Goal: Communication & Community: Answer question/provide support

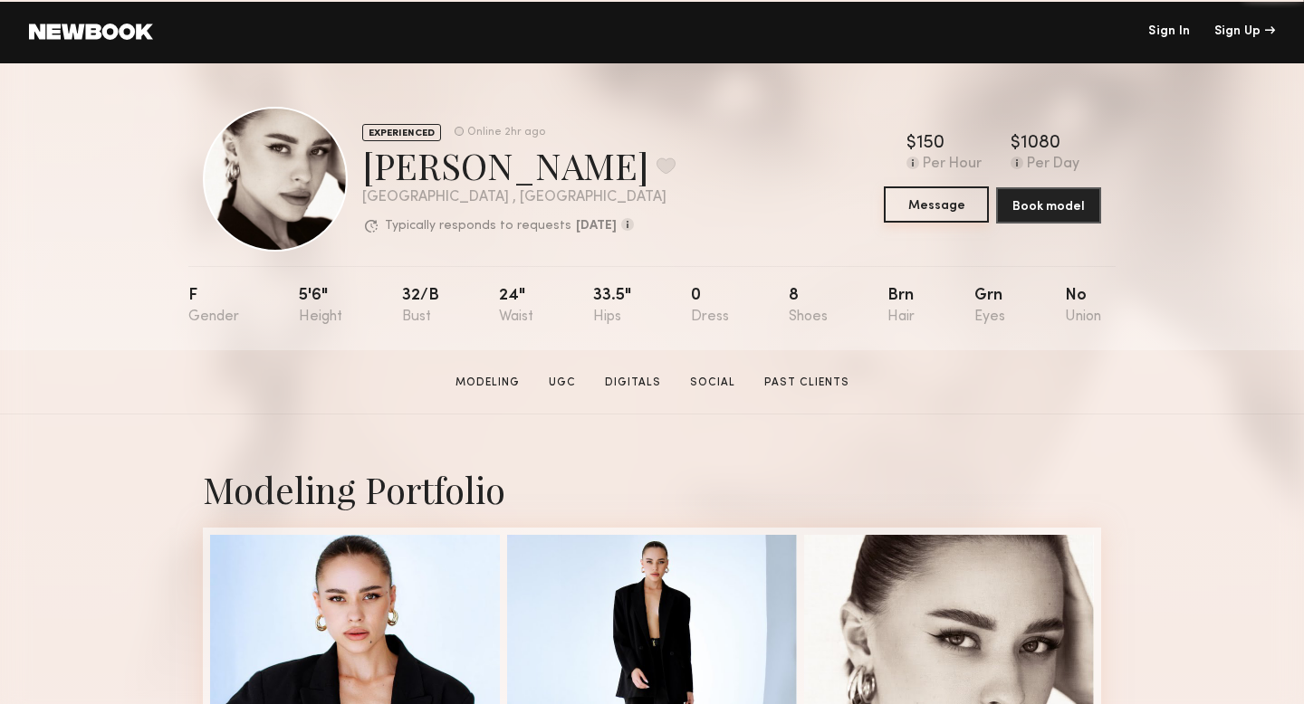
click at [932, 203] on button "Message" at bounding box center [936, 204] width 105 height 36
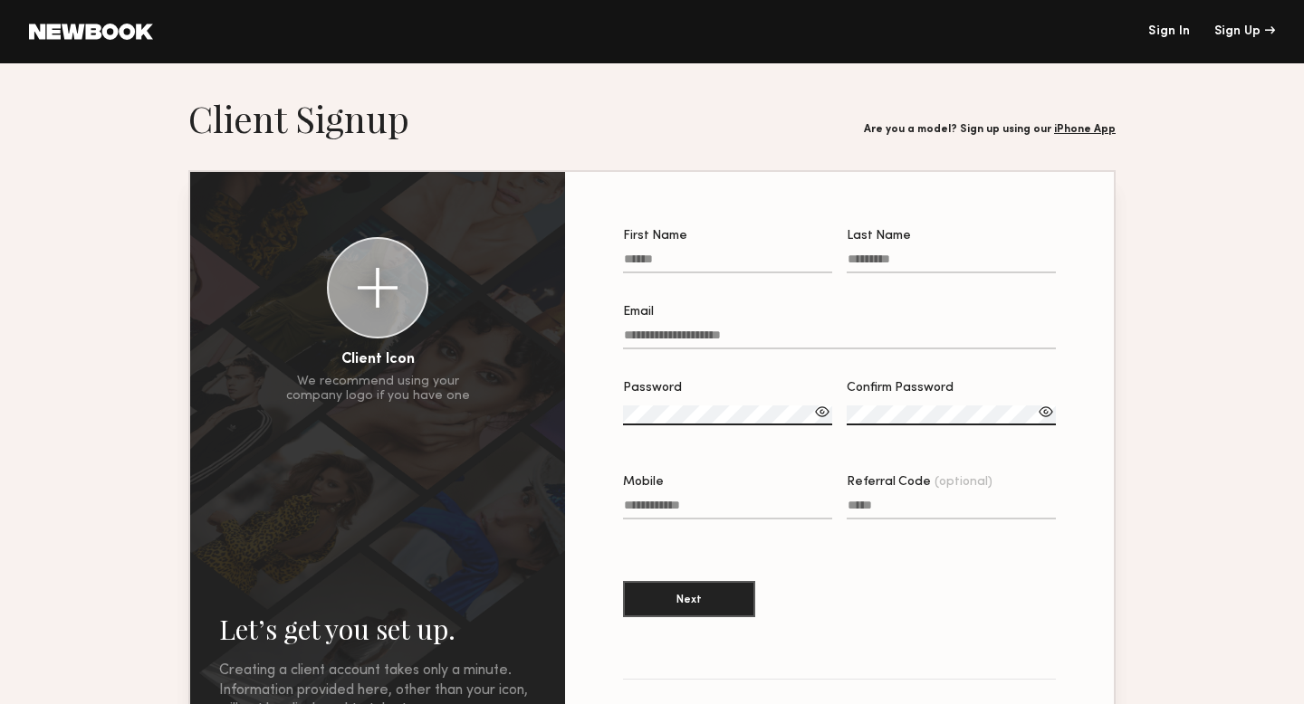
click at [1164, 35] on link "Sign In" at bounding box center [1169, 31] width 42 height 13
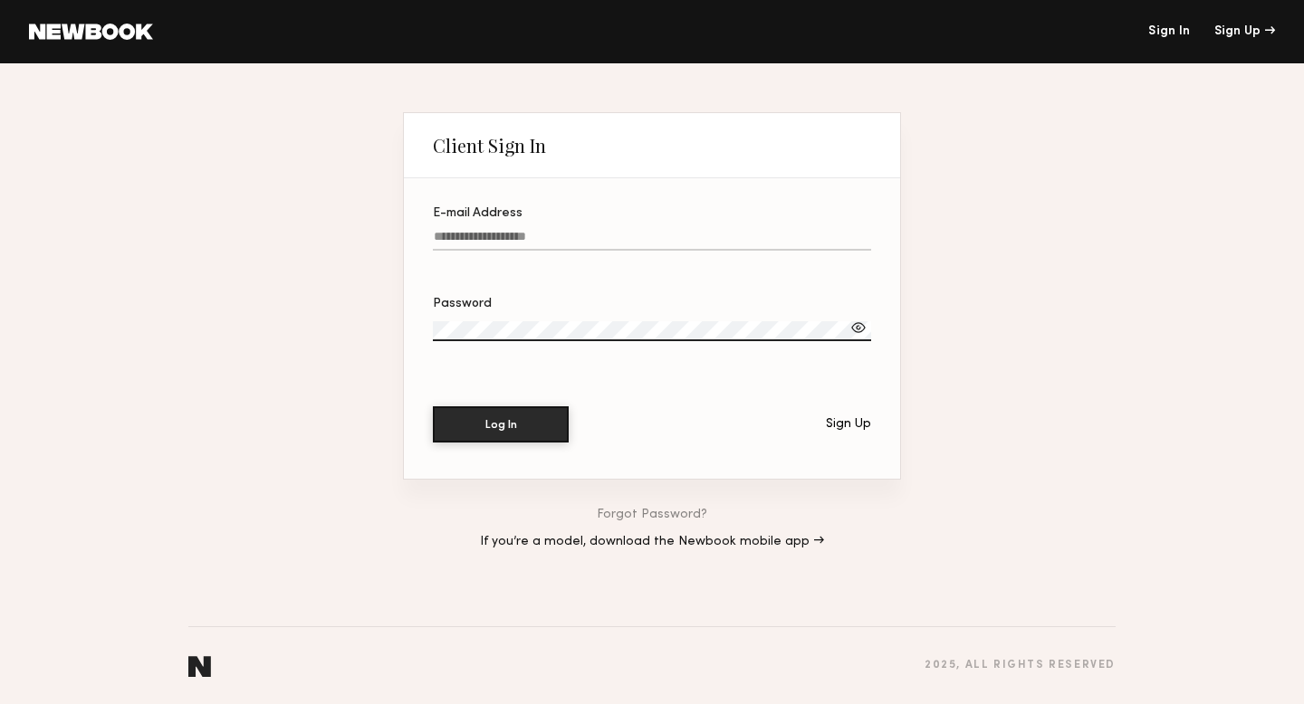
click at [559, 234] on input "E-mail Address" at bounding box center [652, 240] width 438 height 21
type input "**********"
click at [511, 429] on button "Log In" at bounding box center [501, 424] width 136 height 36
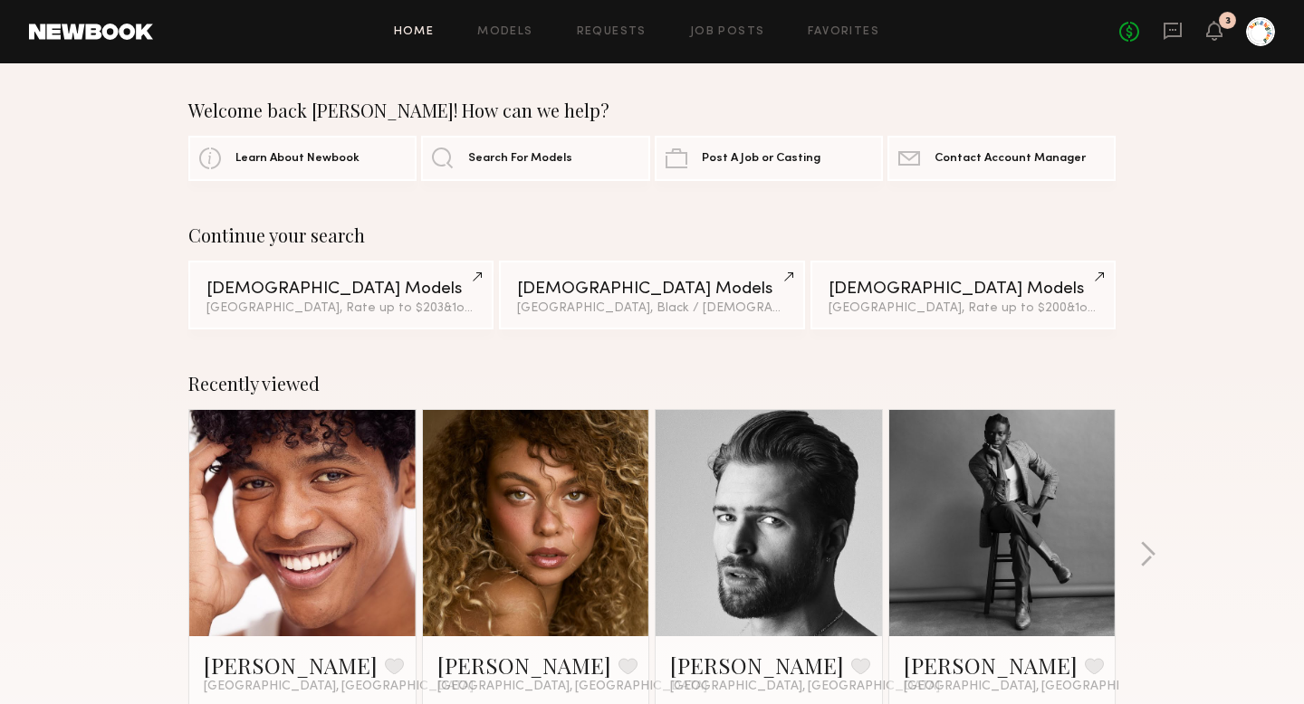
click at [1169, 41] on link at bounding box center [1172, 32] width 20 height 23
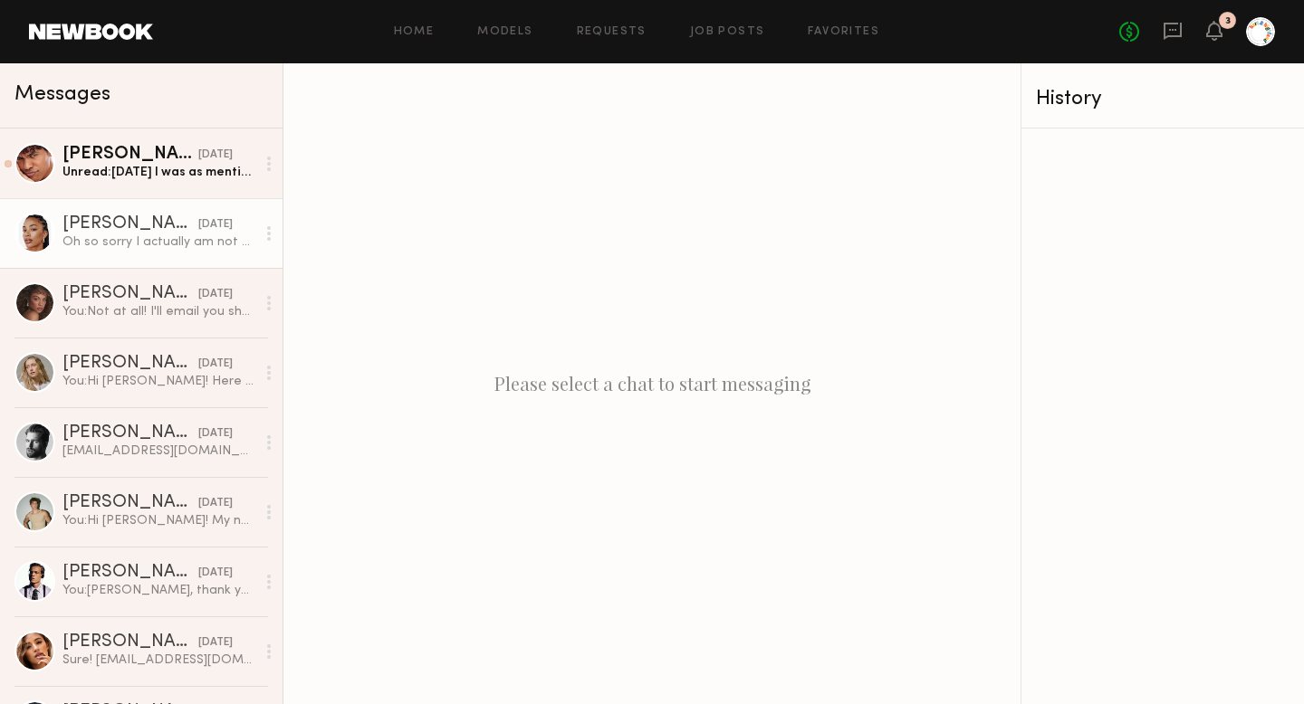
click at [96, 256] on link "Chloe W. 09/16/2025 Oh so sorry I actually am not available!" at bounding box center [141, 233] width 282 height 70
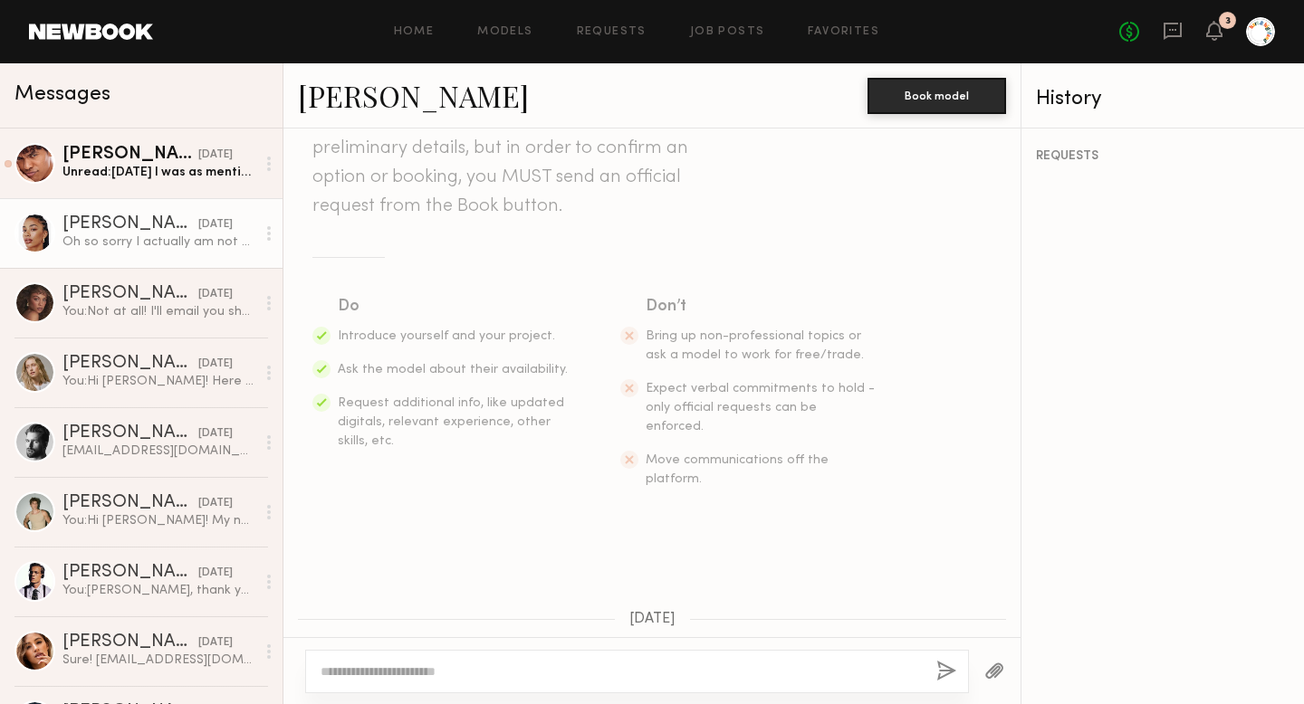
scroll to position [703, 0]
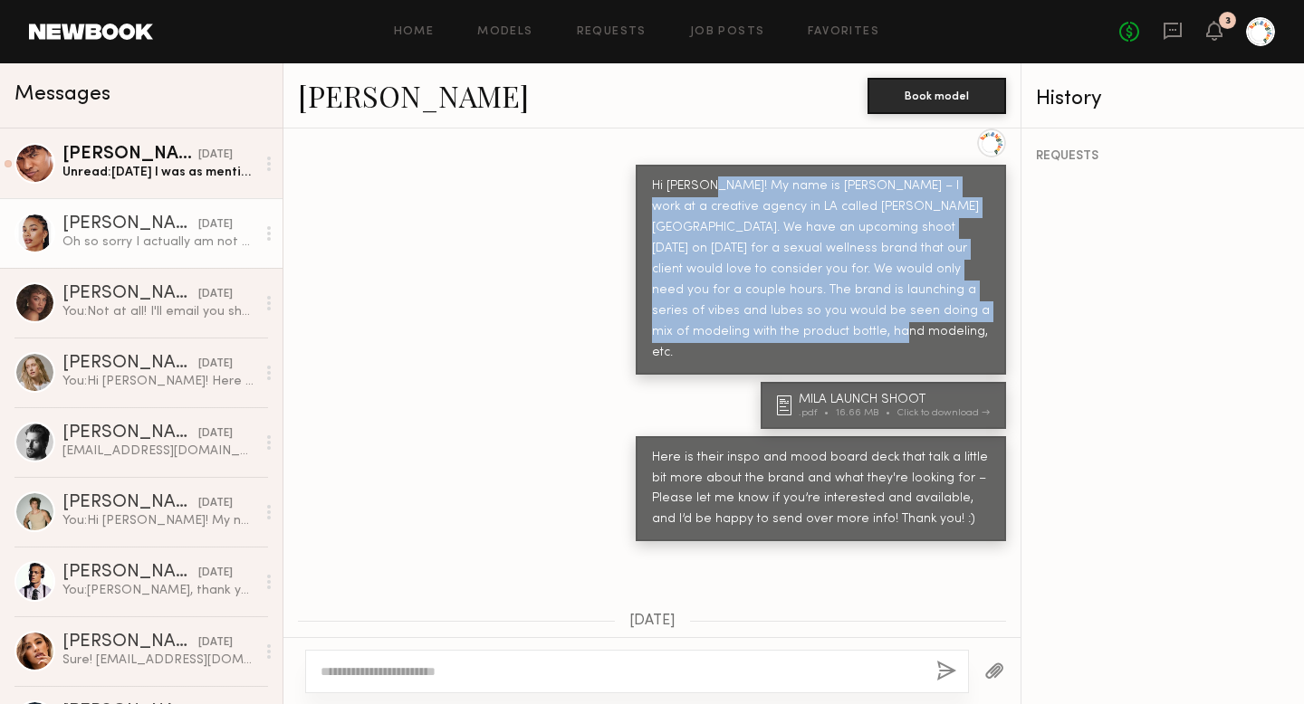
drag, startPoint x: 703, startPoint y: 294, endPoint x: 706, endPoint y: 150, distance: 144.0
click at [706, 177] on div "Hi Chloe! My name is Sophia – I work at a creative agency in LA called Hart & H…" at bounding box center [821, 270] width 338 height 187
copy div "My name is Sophia – I work at a creative agency in LA called Hart & Highland. W…"
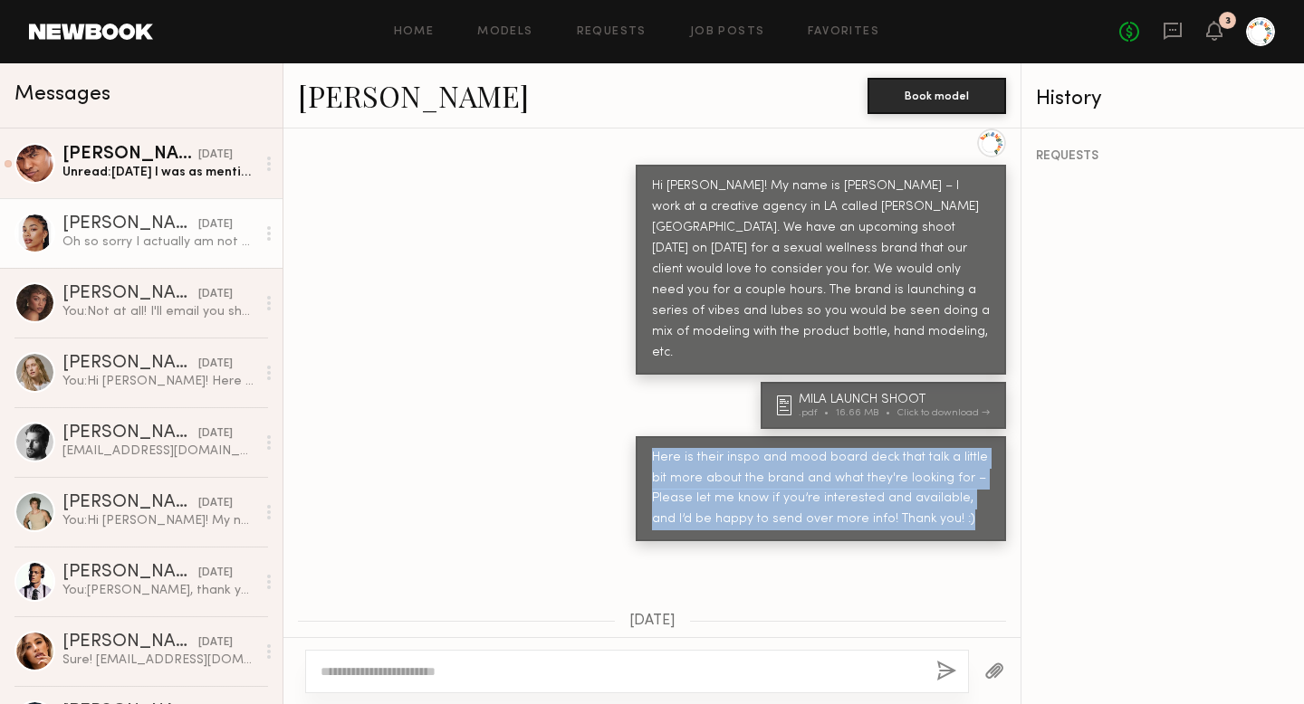
drag, startPoint x: 943, startPoint y: 467, endPoint x: 654, endPoint y: 407, distance: 295.8
click at [654, 448] on div "Here is their inspo and mood board deck that talk a little bit more about the b…" at bounding box center [821, 489] width 338 height 83
copy div "Here is their inspo and mood board deck that talk a little bit more about the b…"
click at [134, 181] on link "Royce V. 09/16/2025 Unread: Thursday I was as mentioned, but tomorrow I’m booke…" at bounding box center [141, 164] width 282 height 70
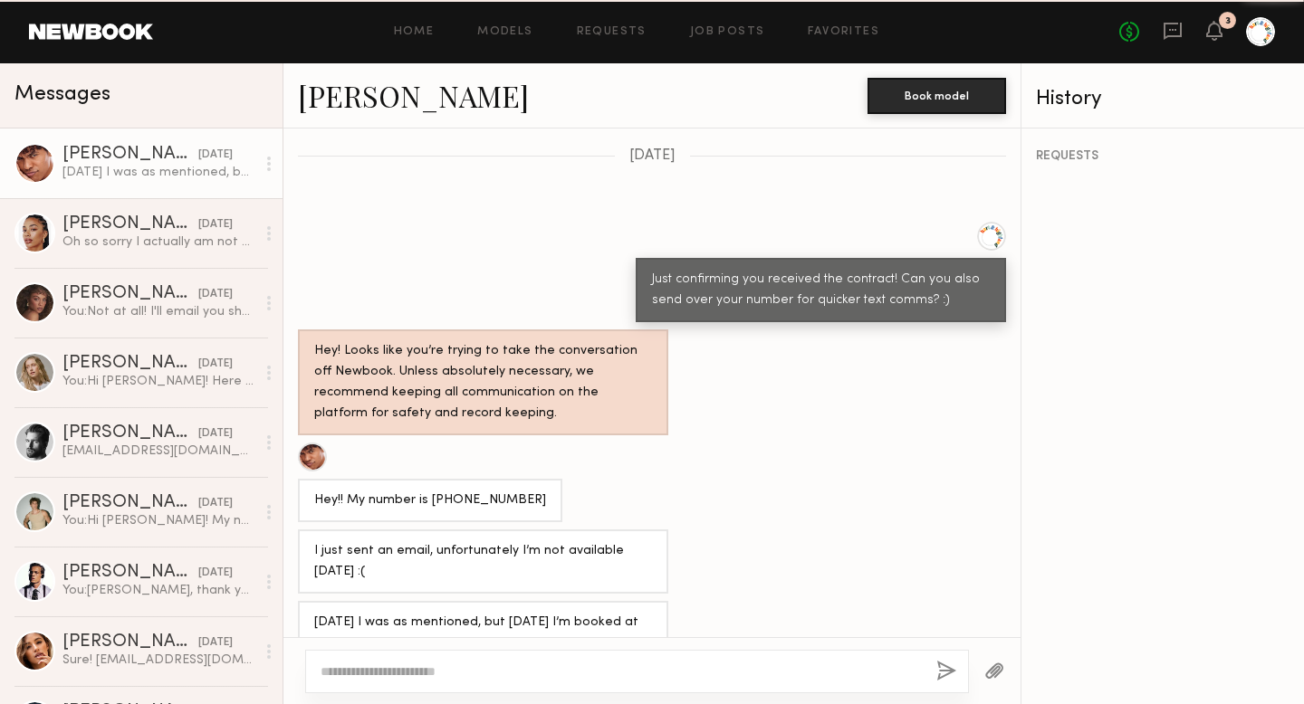
scroll to position [1410, 0]
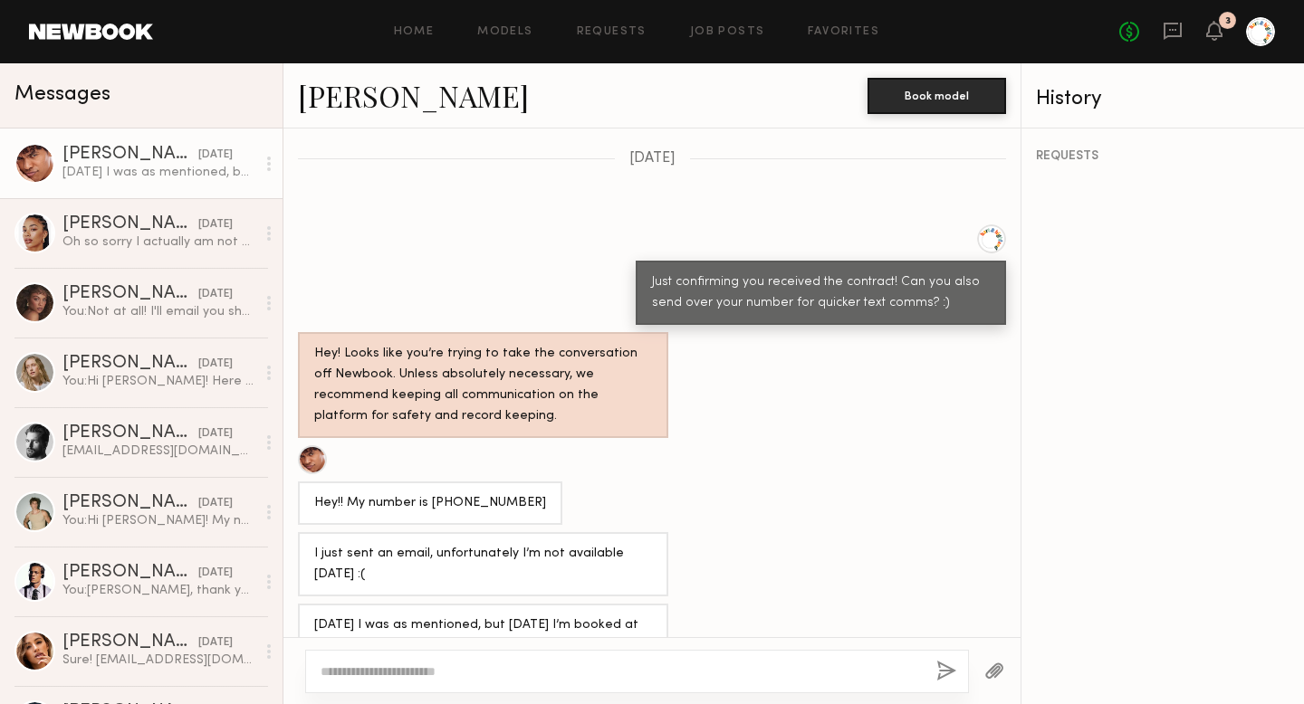
click at [519, 670] on textarea at bounding box center [620, 672] width 601 height 18
type textarea "*"
type textarea "**********"
click at [941, 665] on button "button" at bounding box center [946, 672] width 20 height 23
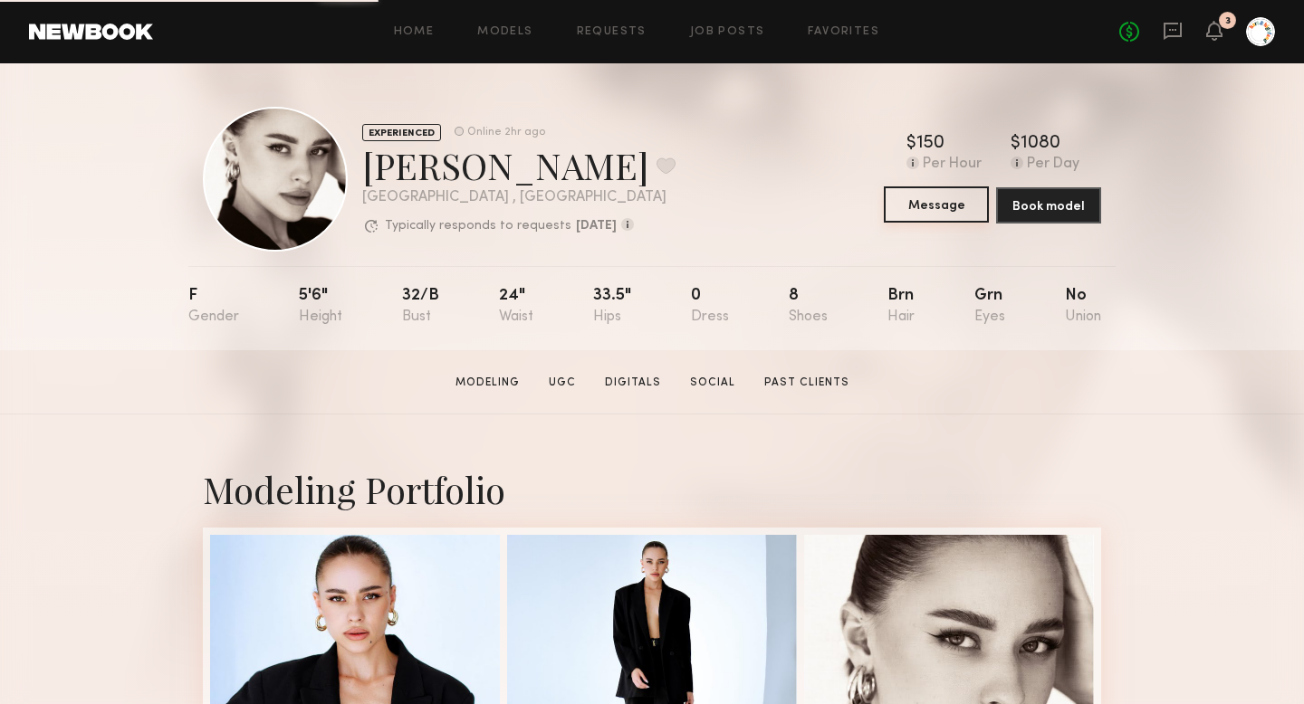
click at [951, 208] on button "Message" at bounding box center [936, 204] width 105 height 36
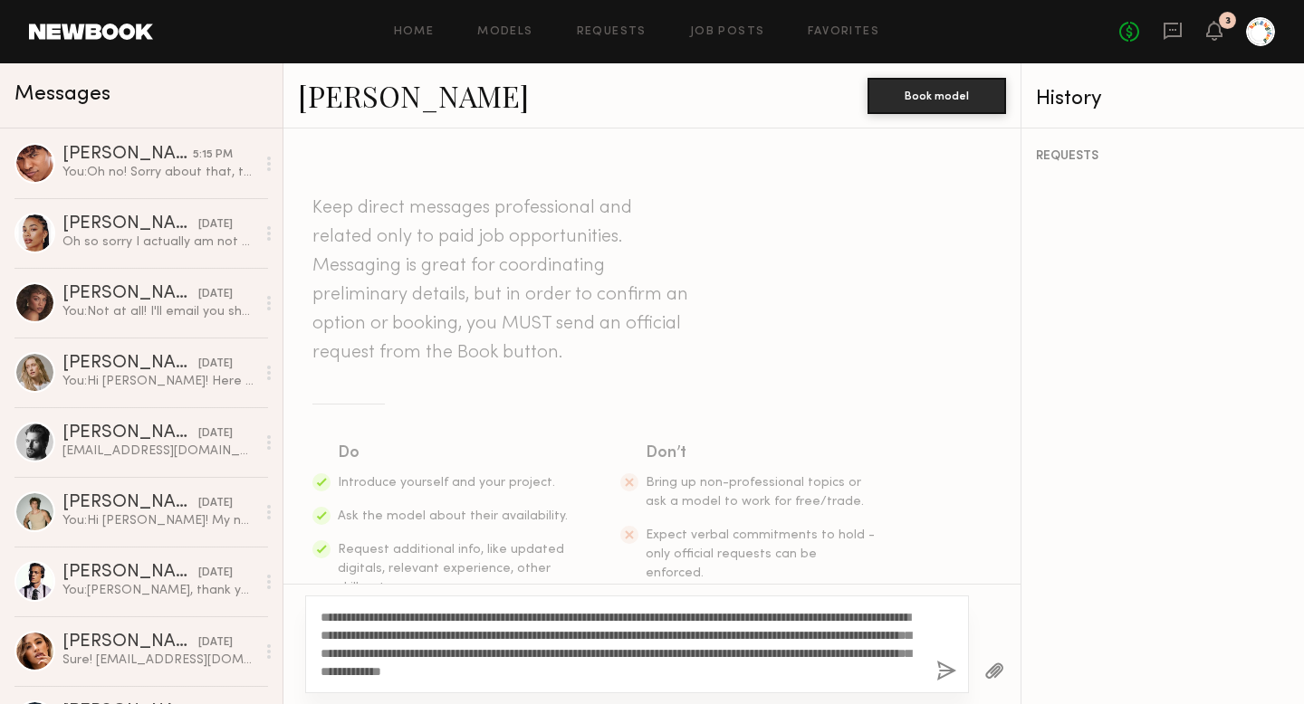
drag, startPoint x: 442, startPoint y: 635, endPoint x: 416, endPoint y: 635, distance: 25.3
click at [416, 635] on textarea "**********" at bounding box center [620, 644] width 601 height 72
type textarea "**********"
click at [945, 670] on button "button" at bounding box center [946, 672] width 20 height 23
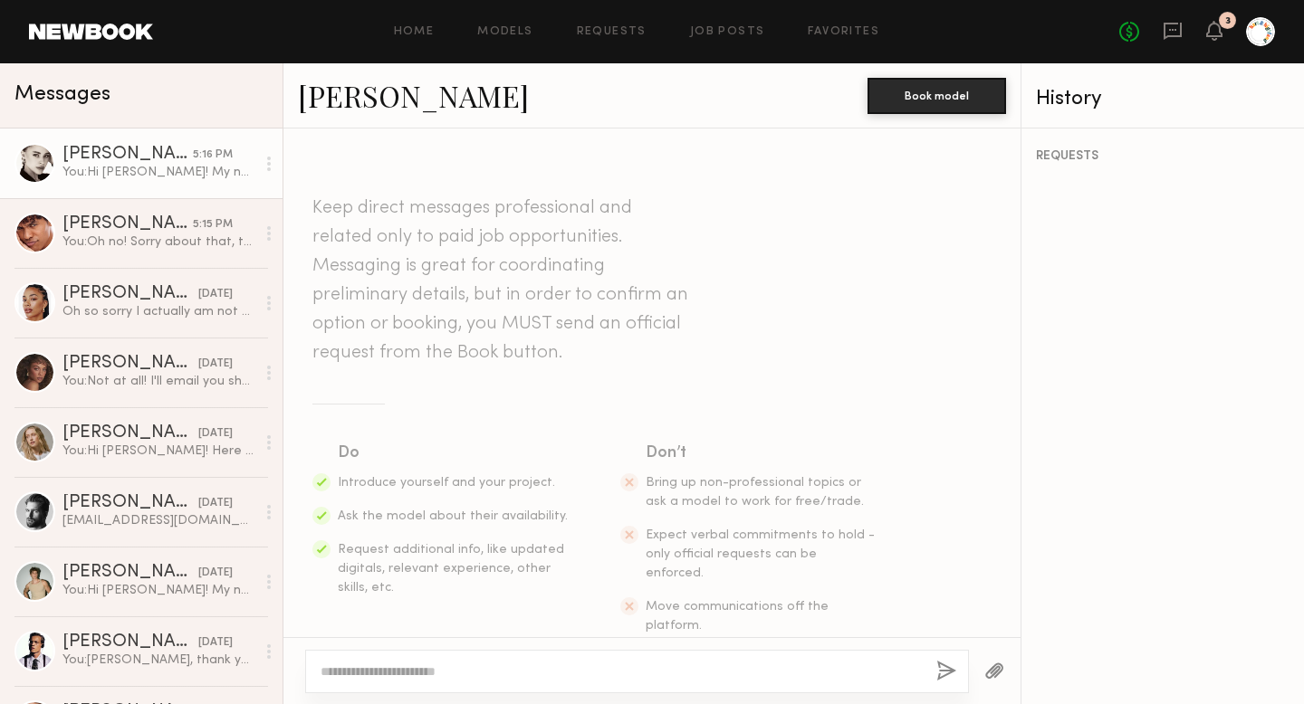
scroll to position [397, 0]
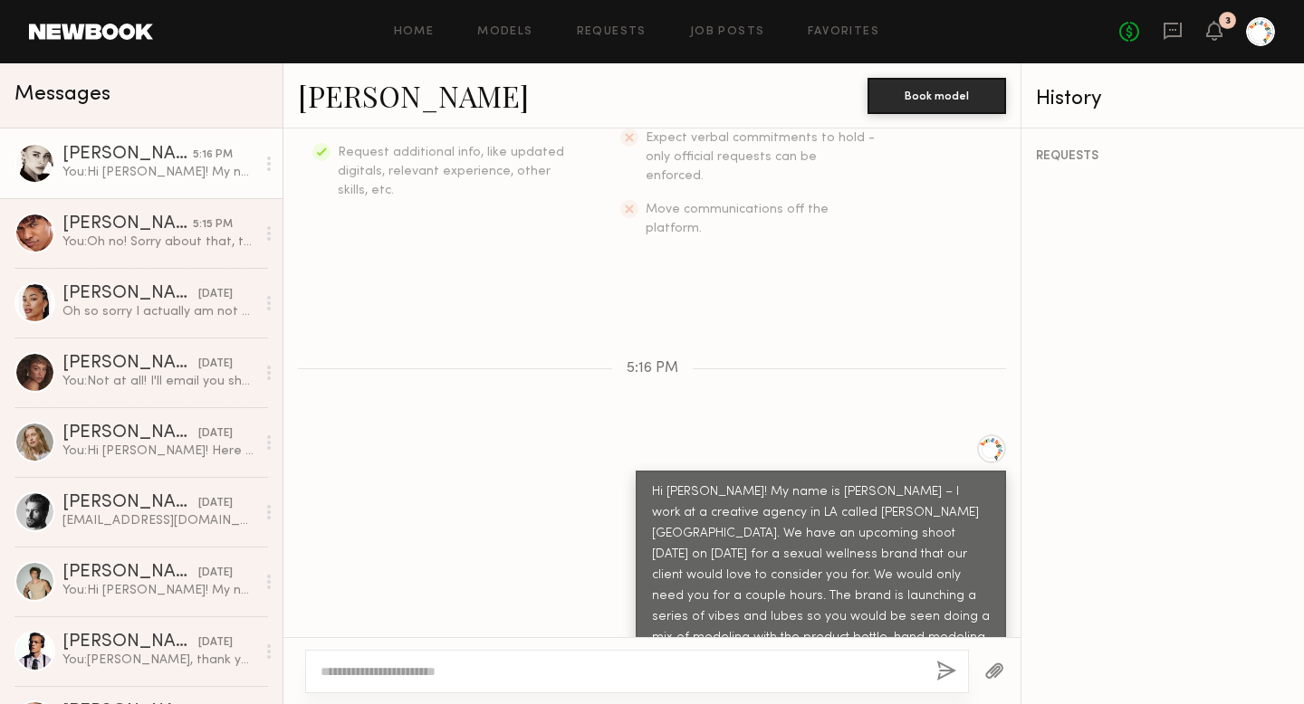
click at [991, 671] on button "button" at bounding box center [994, 672] width 20 height 23
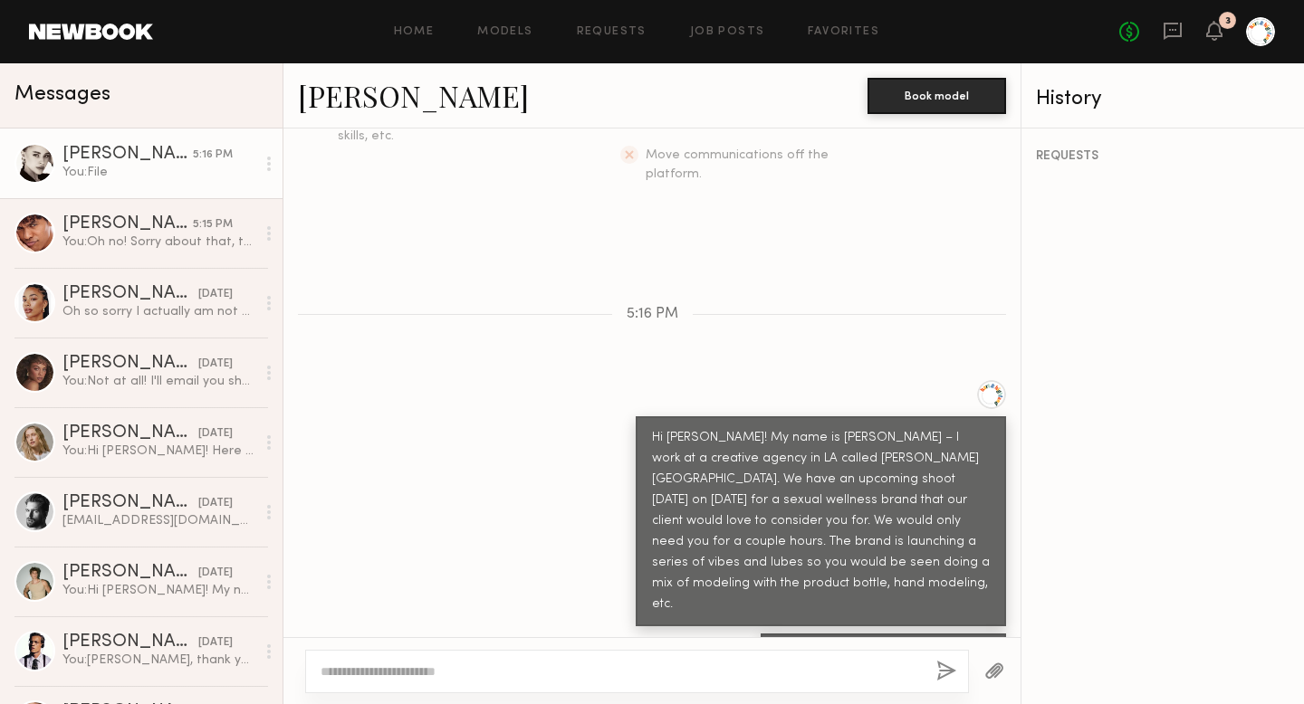
click at [548, 663] on textarea at bounding box center [620, 672] width 601 height 18
paste textarea "**********"
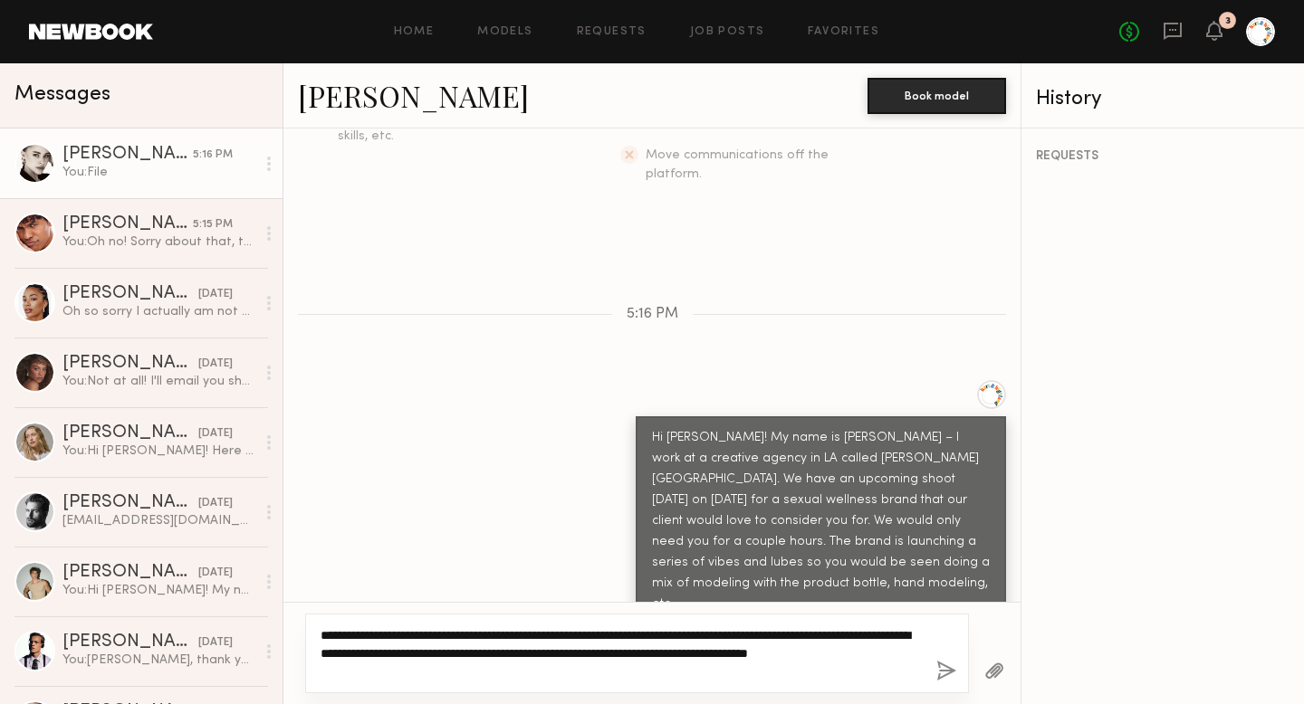
type textarea "**********"
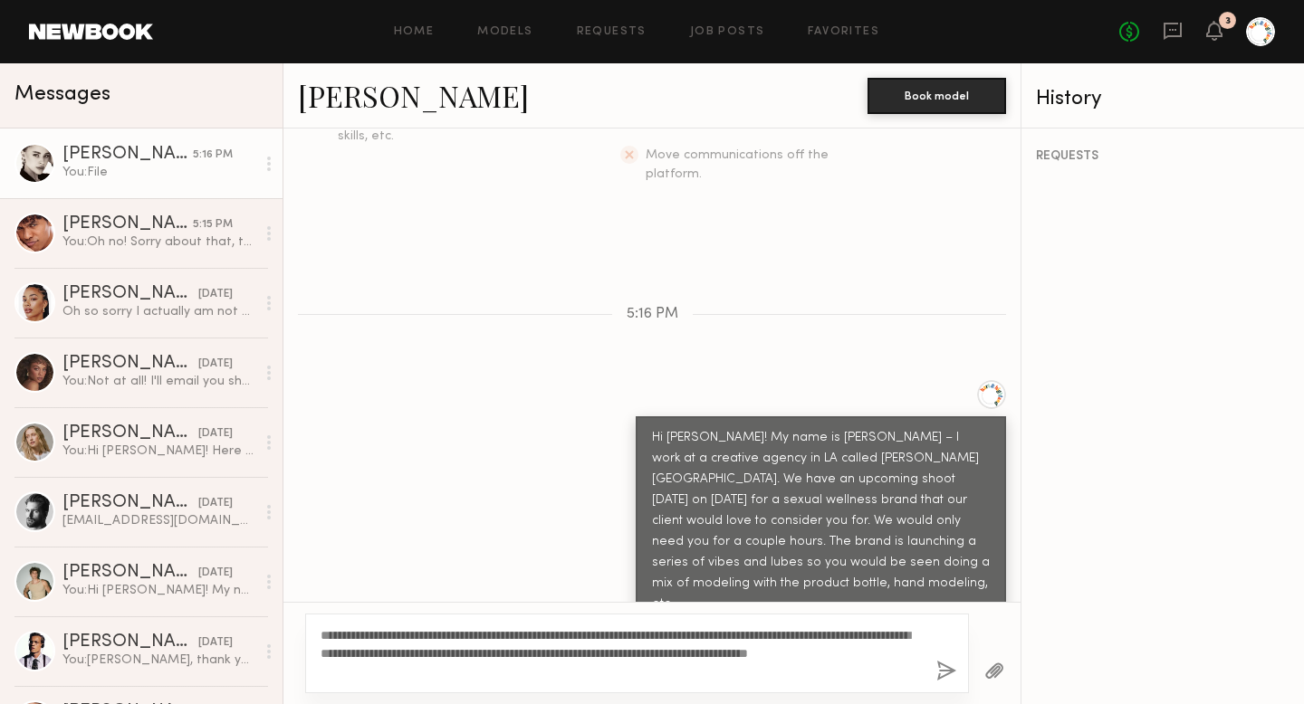
click at [942, 664] on button "button" at bounding box center [946, 672] width 20 height 23
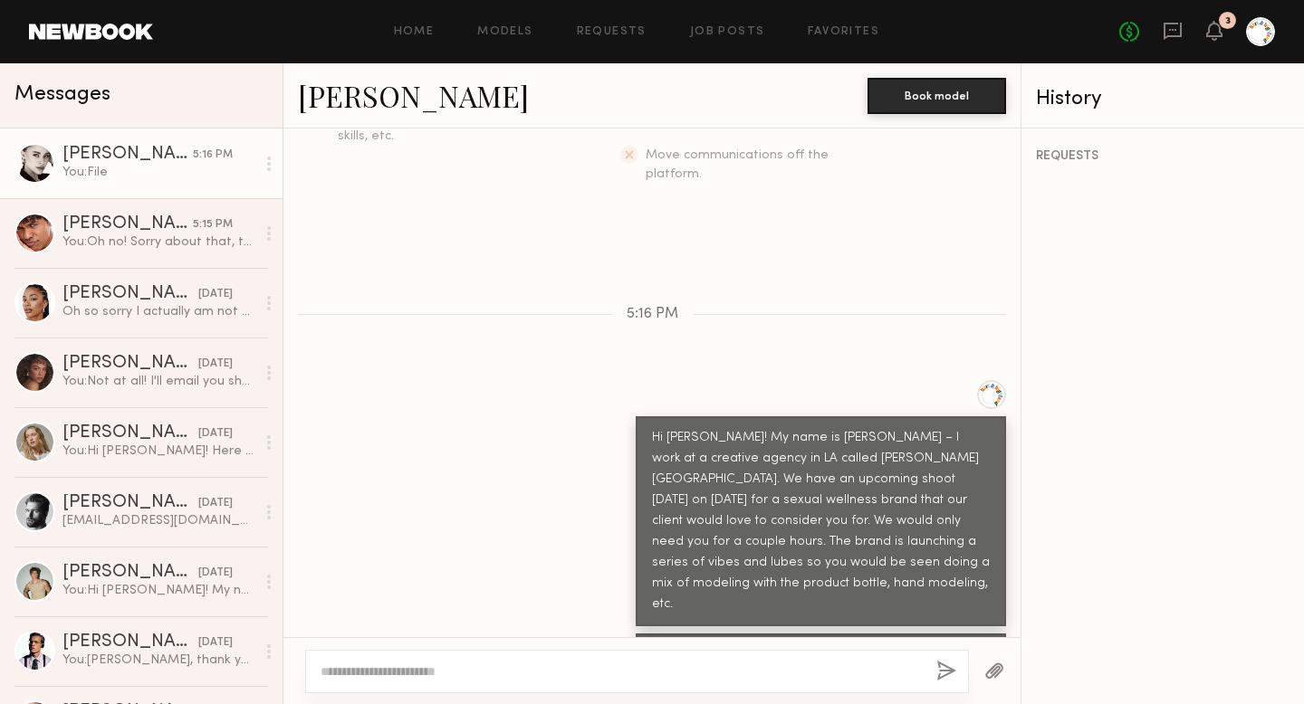
scroll to position [565, 0]
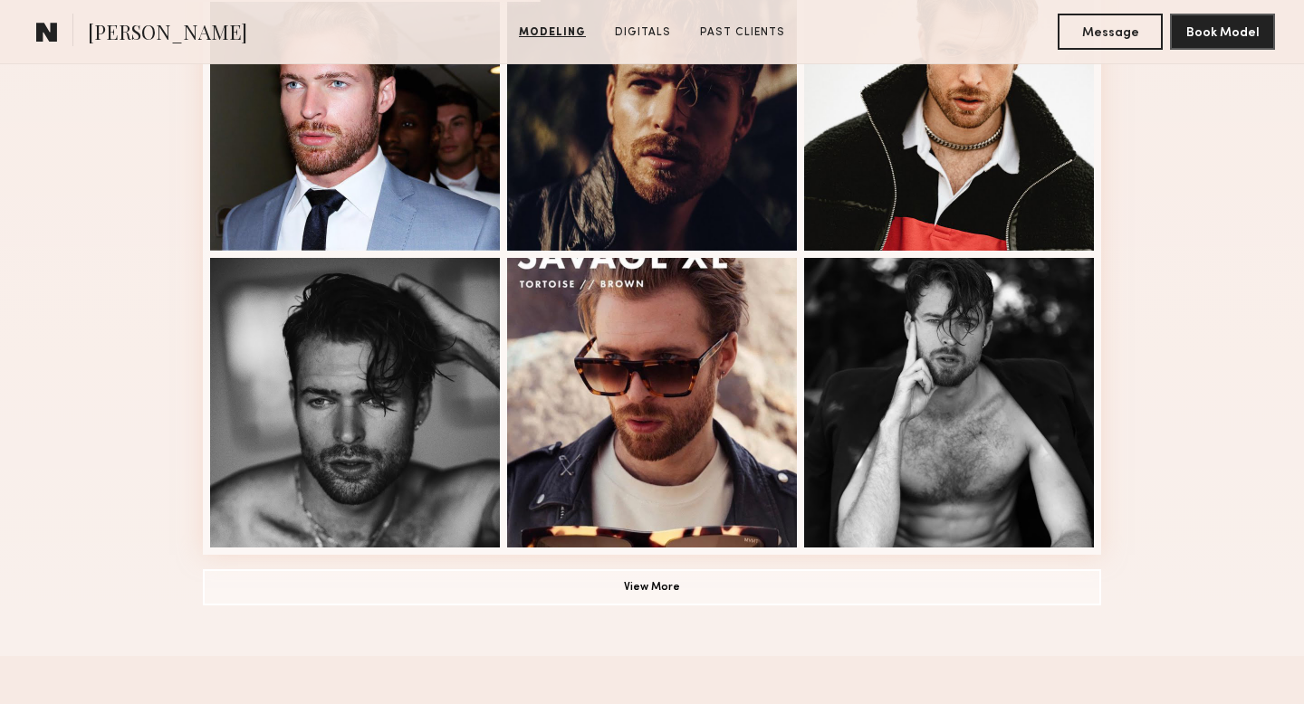
scroll to position [1170, 0]
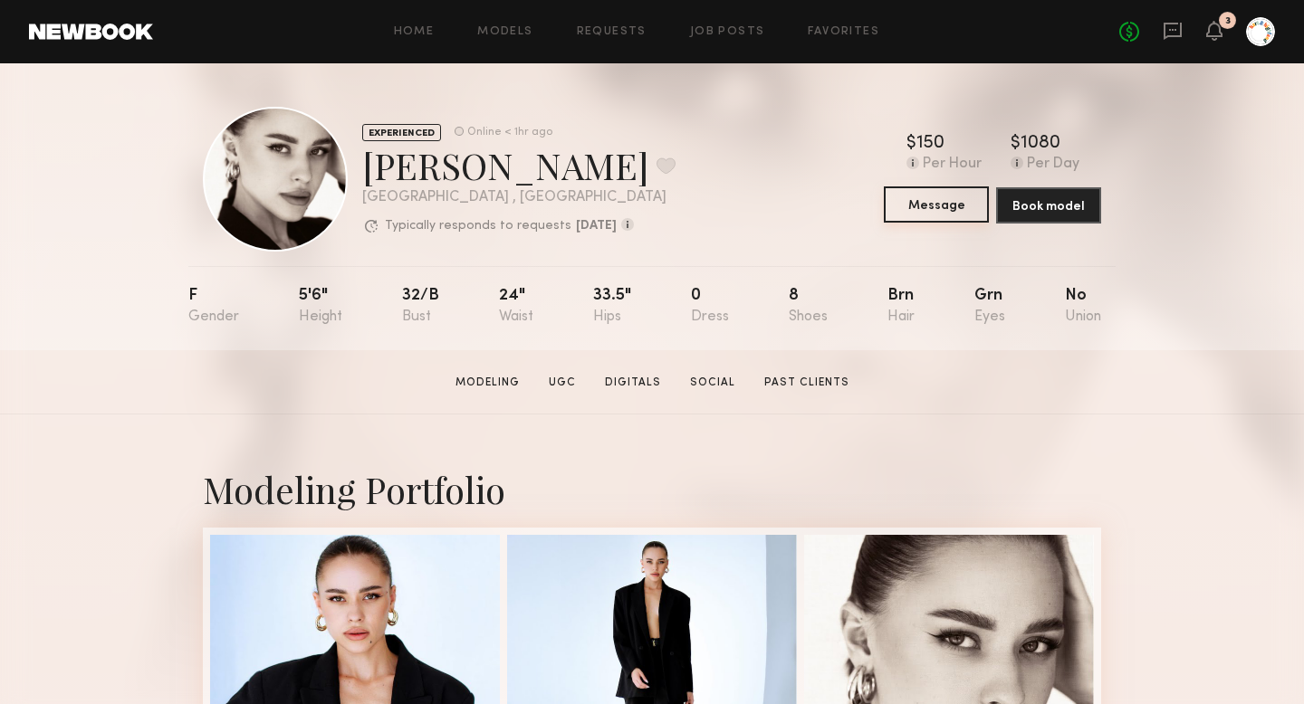
click at [939, 201] on button "Message" at bounding box center [936, 204] width 105 height 36
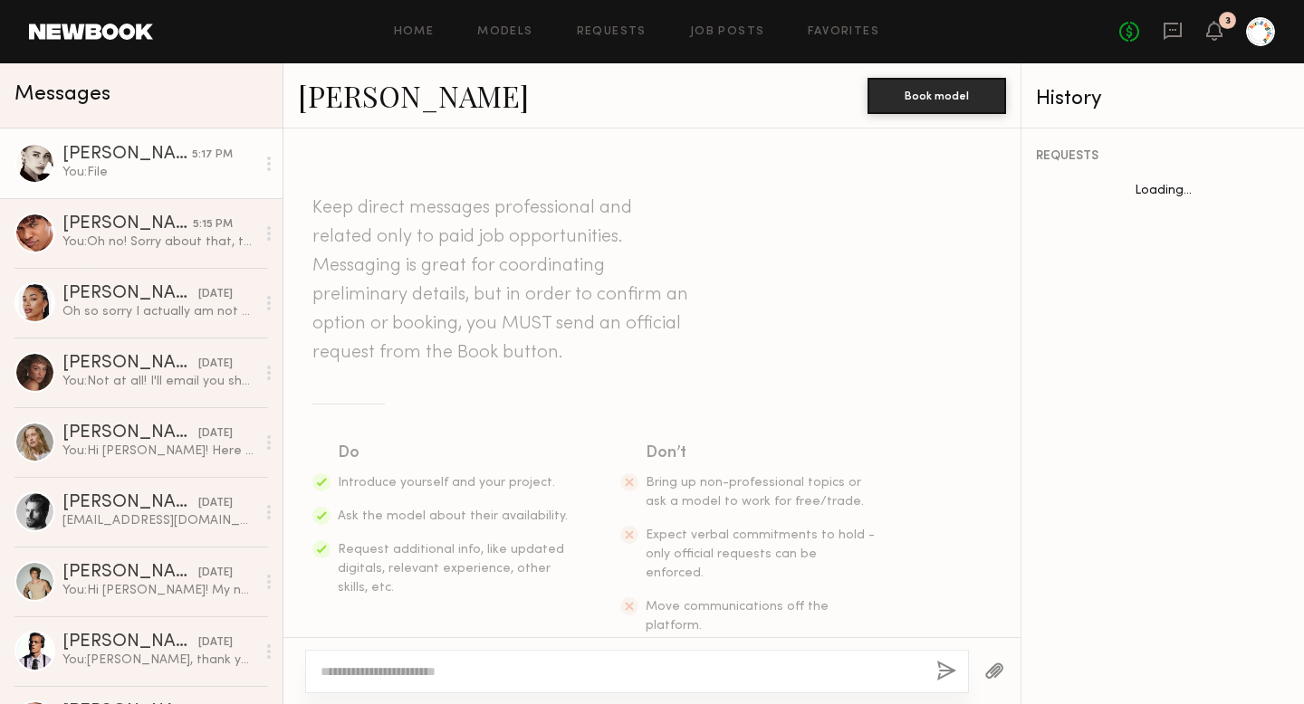
scroll to position [565, 0]
